Goal: Task Accomplishment & Management: Manage account settings

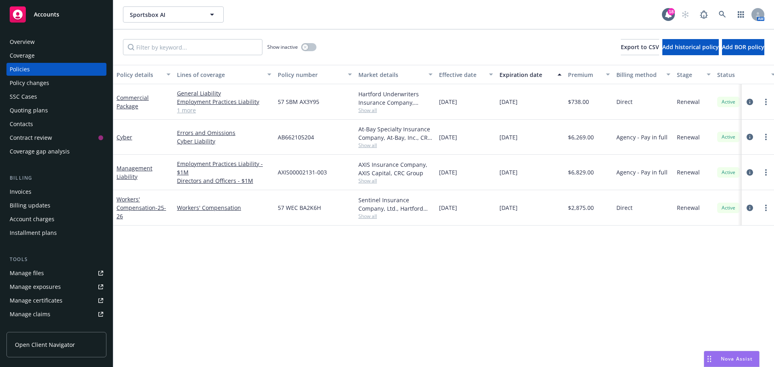
click at [49, 39] on div "Overview" at bounding box center [57, 41] width 94 height 13
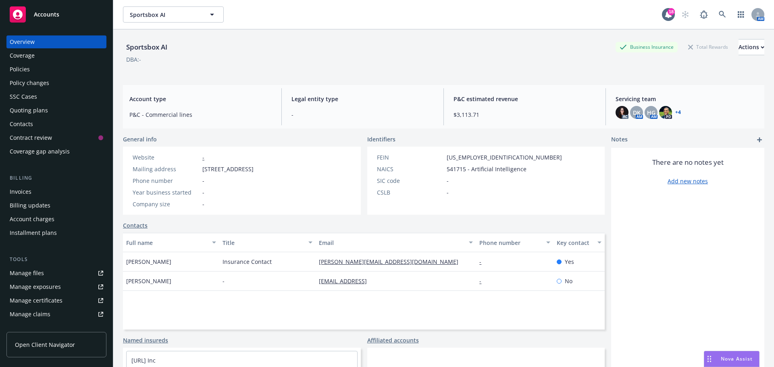
click at [676, 112] on link "+ 4" at bounding box center [678, 112] width 6 height 5
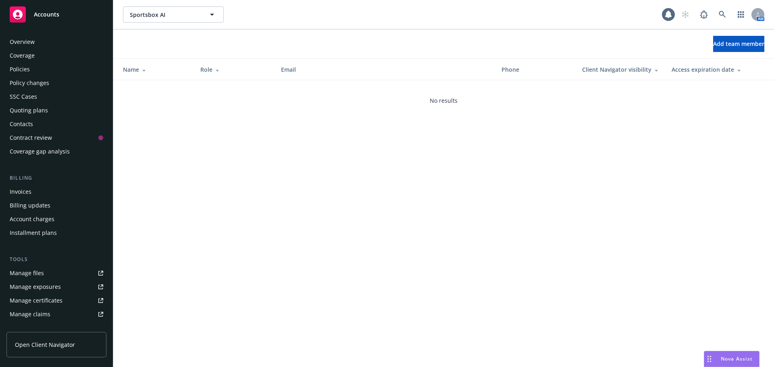
scroll to position [158, 0]
